Goal: Transaction & Acquisition: Purchase product/service

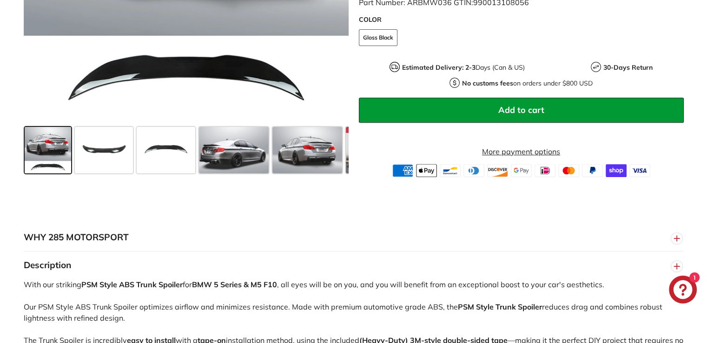
scroll to position [379, 0]
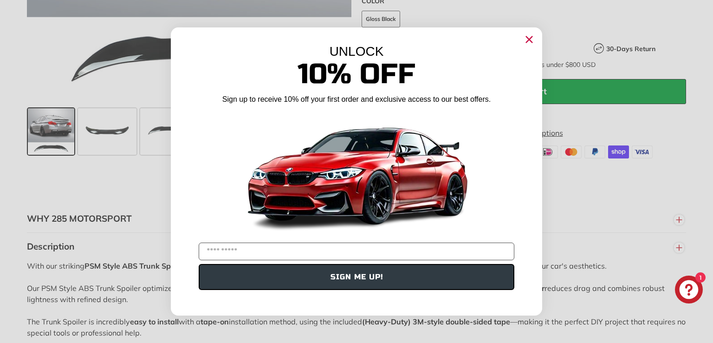
click at [530, 40] on icon "Close dialog" at bounding box center [530, 40] width 6 height 6
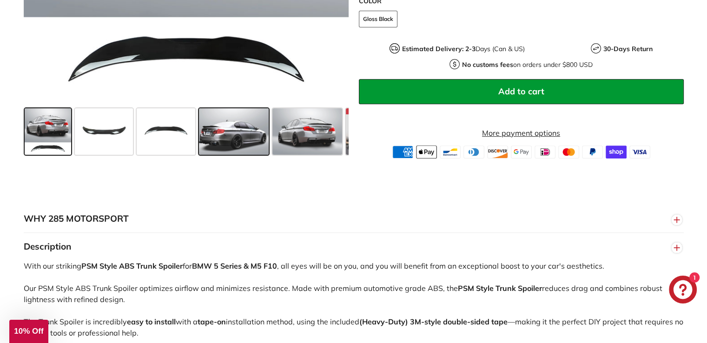
click at [218, 140] on span at bounding box center [234, 131] width 70 height 46
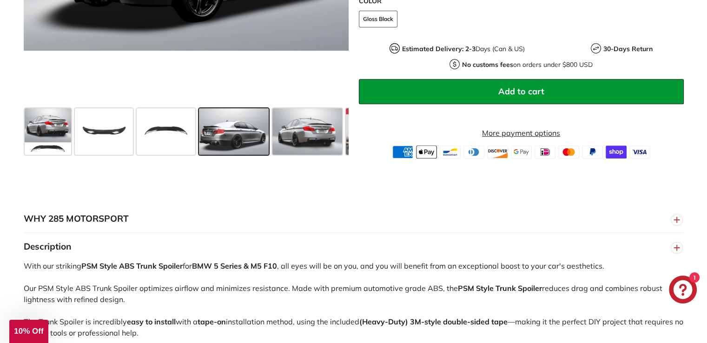
click at [360, 110] on shop-pay-wallet-button at bounding box center [360, 114] width 2 height 9
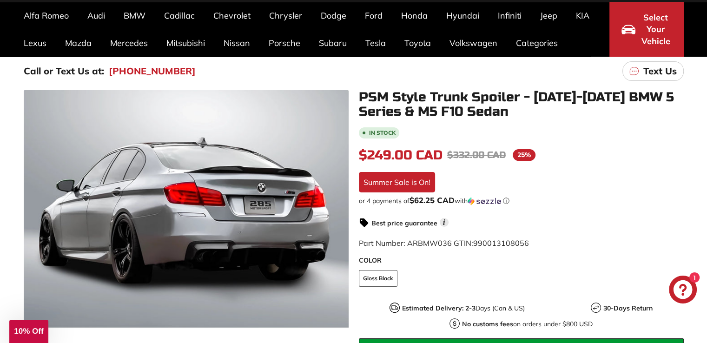
scroll to position [150, 0]
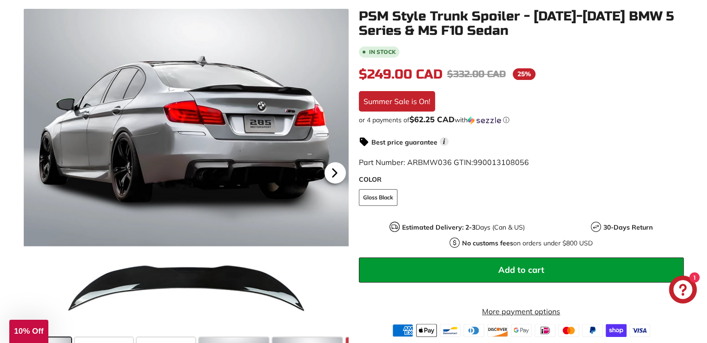
click at [337, 174] on icon at bounding box center [334, 172] width 21 height 21
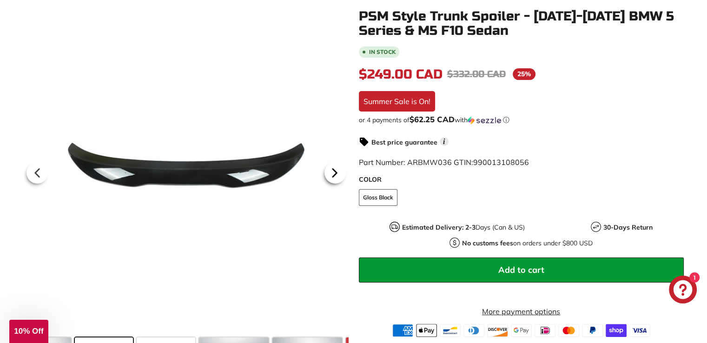
click at [337, 174] on icon at bounding box center [334, 172] width 21 height 21
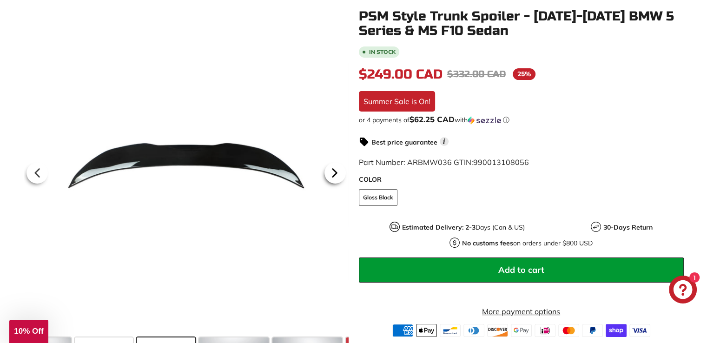
click at [337, 174] on icon at bounding box center [334, 172] width 21 height 21
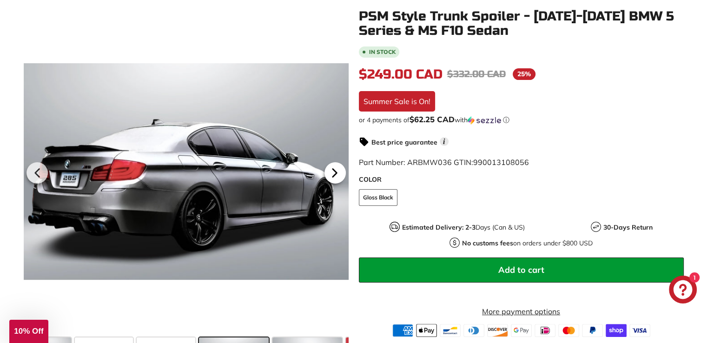
click at [337, 174] on icon at bounding box center [334, 172] width 21 height 21
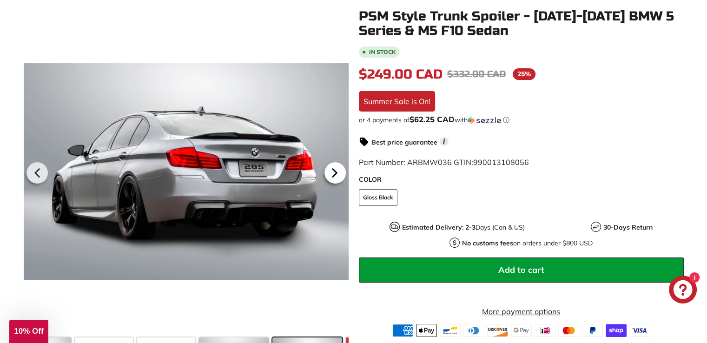
scroll to position [0, 46]
click at [337, 174] on icon at bounding box center [334, 172] width 21 height 21
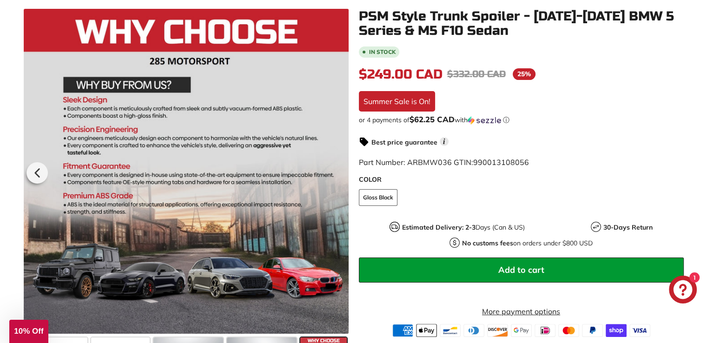
click at [337, 174] on div at bounding box center [186, 171] width 325 height 325
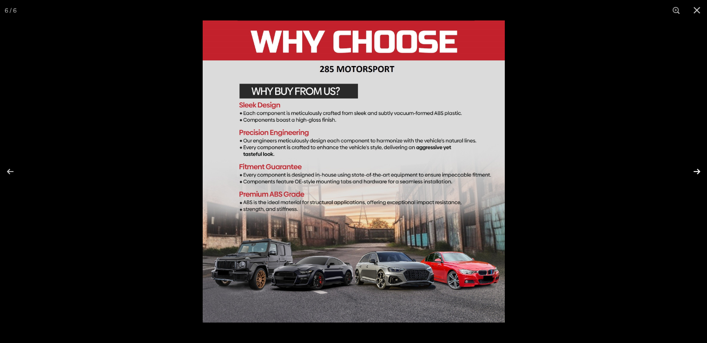
click at [696, 171] on button at bounding box center [690, 171] width 33 height 46
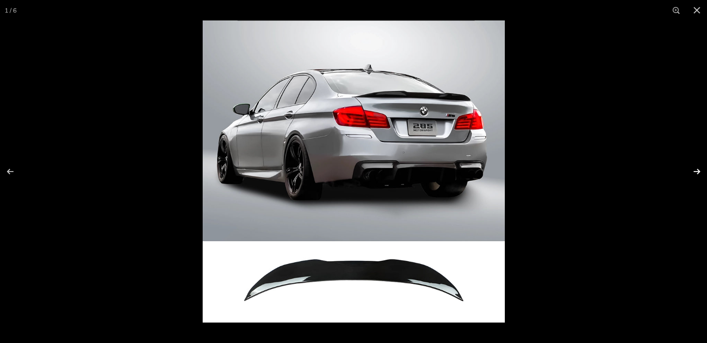
scroll to position [0, 0]
click at [696, 171] on button at bounding box center [690, 171] width 33 height 46
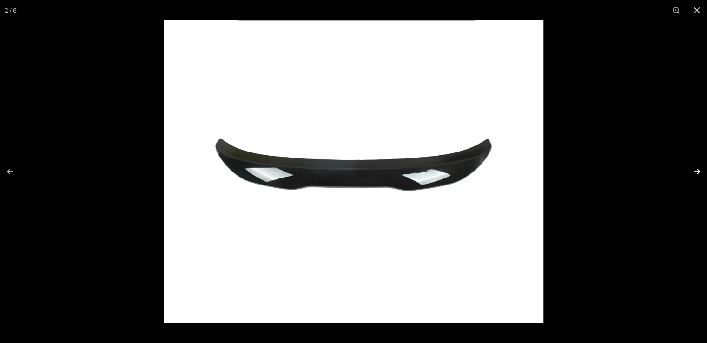
click at [696, 171] on button at bounding box center [690, 171] width 33 height 46
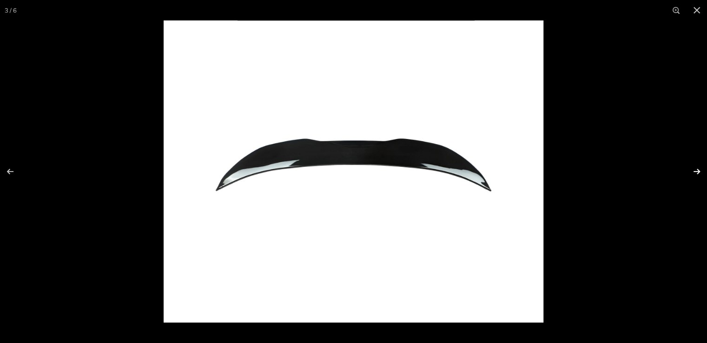
click at [696, 171] on button at bounding box center [690, 171] width 33 height 46
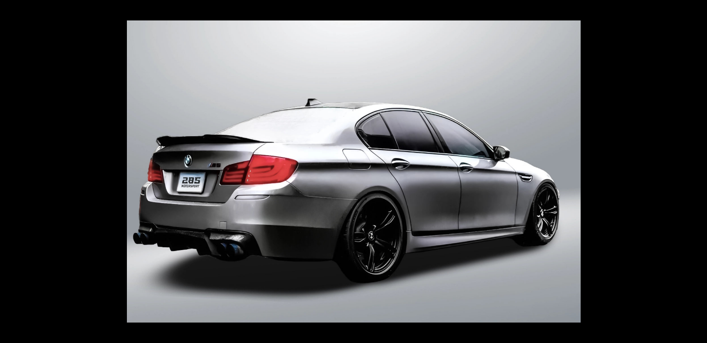
click at [696, 171] on button at bounding box center [690, 171] width 33 height 46
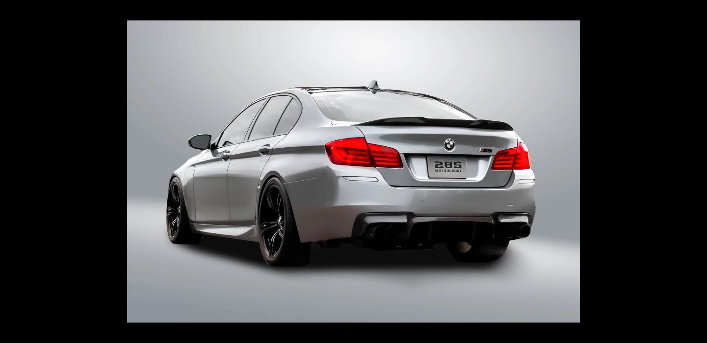
scroll to position [0, 46]
click at [696, 171] on button at bounding box center [690, 171] width 33 height 46
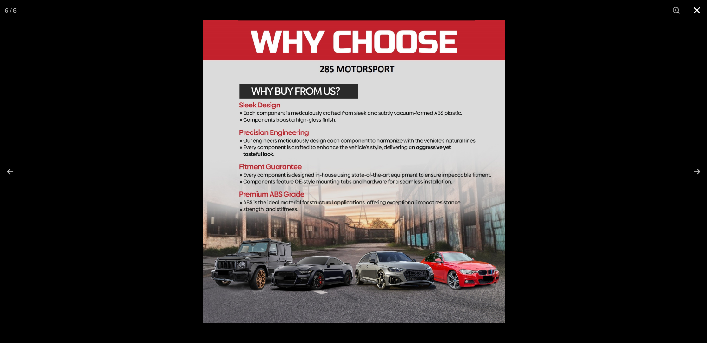
click at [699, 8] on button at bounding box center [696, 10] width 20 height 20
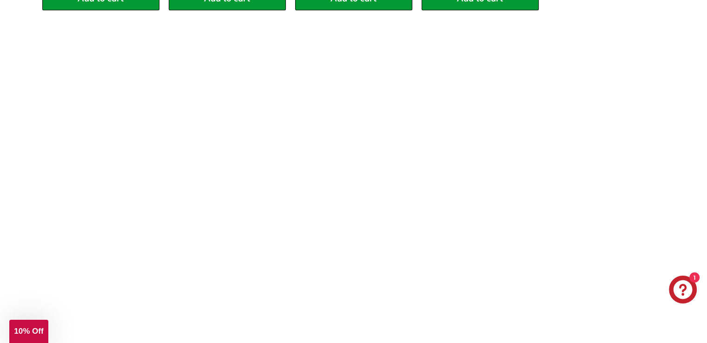
scroll to position [31, 0]
